Goal: Information Seeking & Learning: Learn about a topic

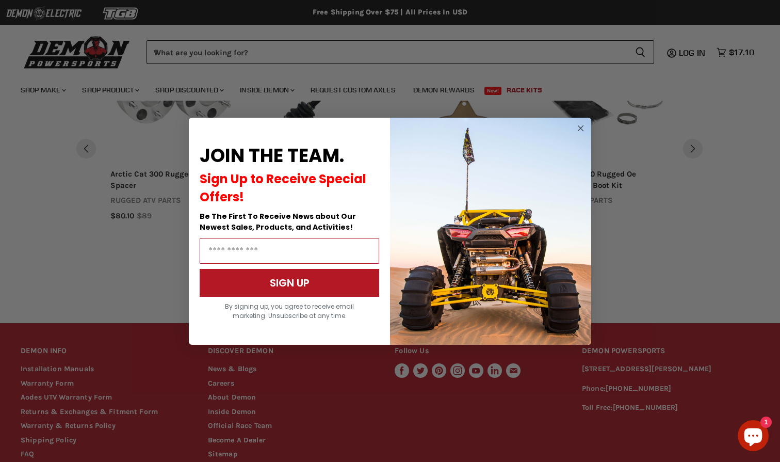
scroll to position [1010, 0]
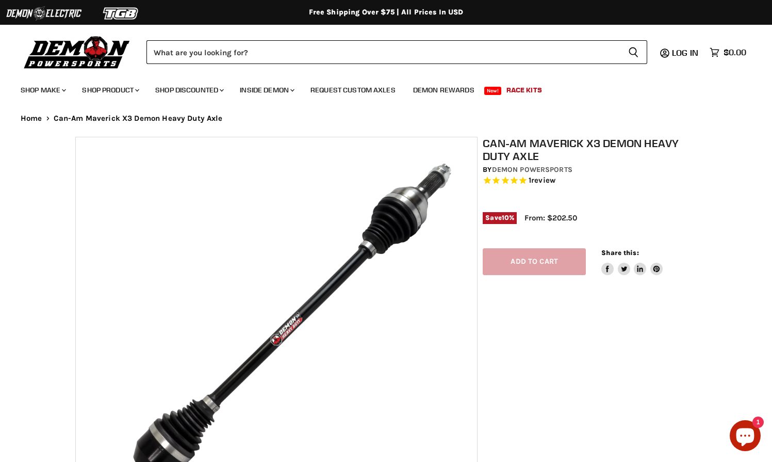
select select "******"
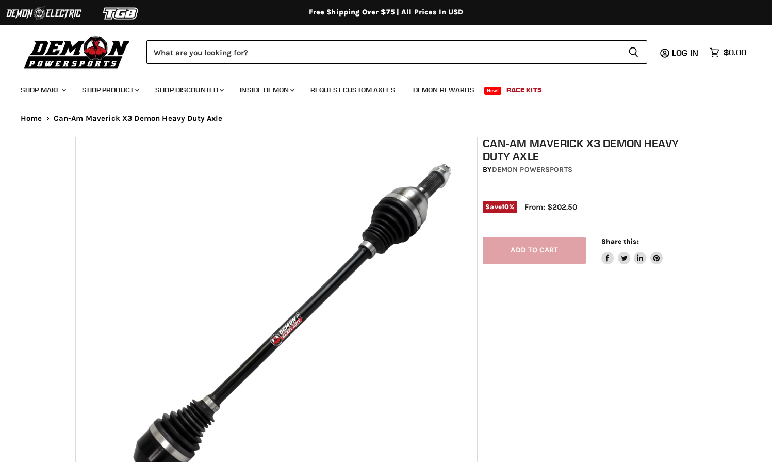
select select "******"
